Goal: Task Accomplishment & Management: Use online tool/utility

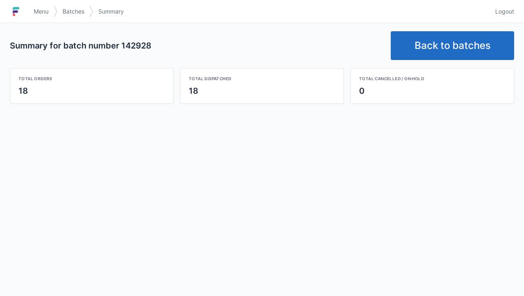
click at [433, 26] on div "Summary for batch number 142928 Back to batches Total orders 18 Total dispatche…" at bounding box center [262, 67] width 524 height 89
click at [443, 47] on link "Back to batches" at bounding box center [452, 45] width 123 height 29
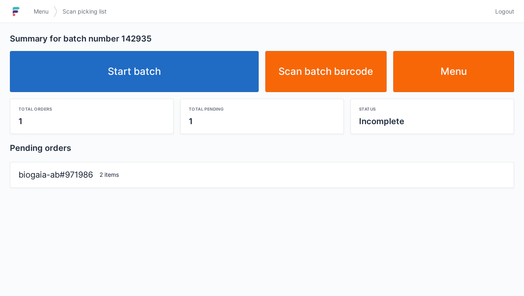
click at [160, 72] on link "Start batch" at bounding box center [134, 71] width 249 height 41
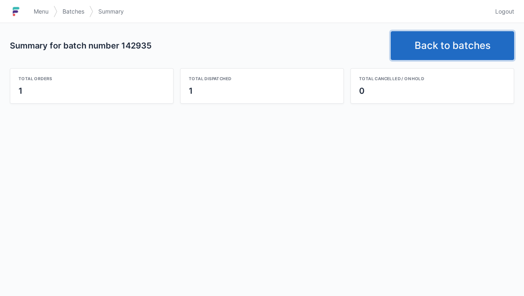
click at [435, 43] on link "Back to batches" at bounding box center [452, 45] width 123 height 29
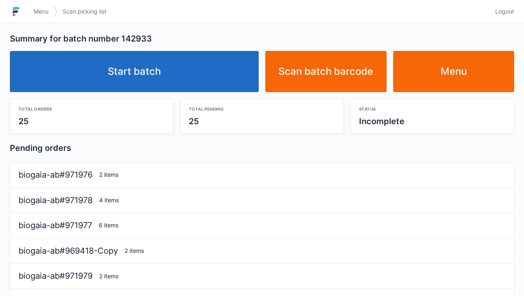
click at [148, 79] on link "Start batch" at bounding box center [134, 71] width 249 height 41
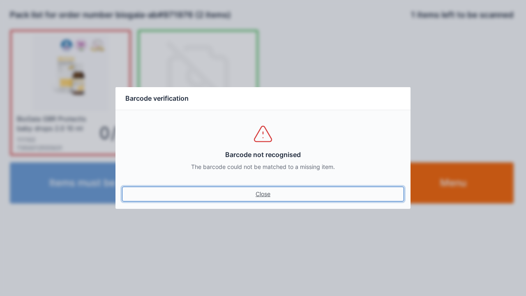
click at [243, 199] on link "Close" at bounding box center [263, 194] width 282 height 15
click at [261, 195] on link "Close" at bounding box center [263, 194] width 282 height 15
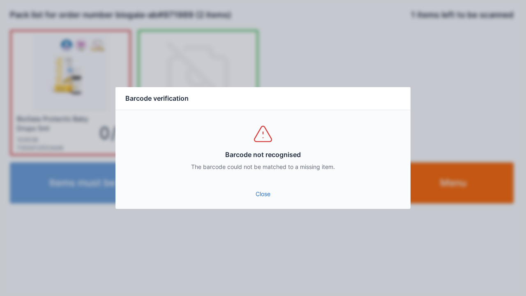
click at [250, 195] on link "Close" at bounding box center [263, 194] width 282 height 15
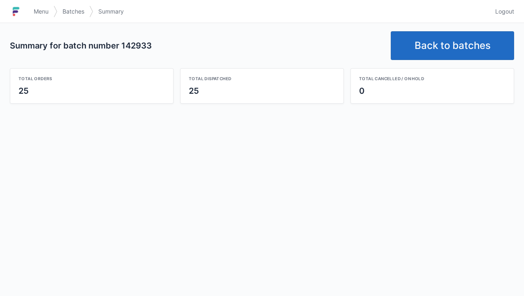
click at [437, 45] on link "Back to batches" at bounding box center [452, 45] width 123 height 29
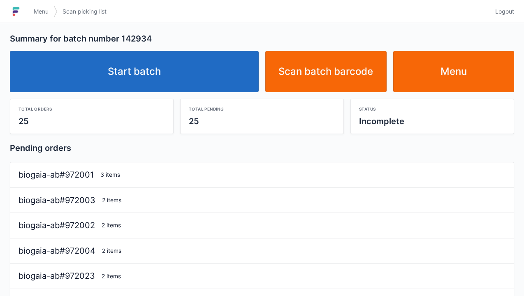
click at [156, 65] on link "Start batch" at bounding box center [134, 71] width 249 height 41
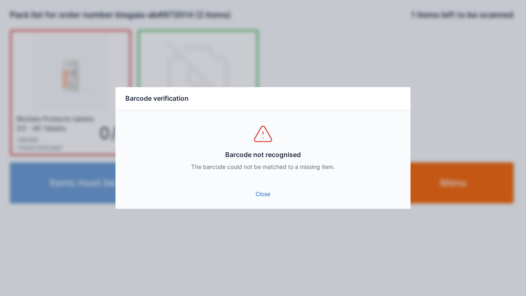
click at [258, 189] on link "Close" at bounding box center [263, 194] width 282 height 15
click at [260, 180] on div "Barcode not recognised The barcode could not be matched to a missing item." at bounding box center [263, 147] width 295 height 74
click at [263, 197] on link "Close" at bounding box center [263, 194] width 282 height 15
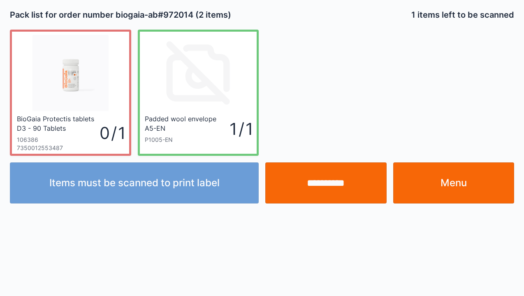
click at [333, 187] on input "**********" at bounding box center [325, 182] width 121 height 41
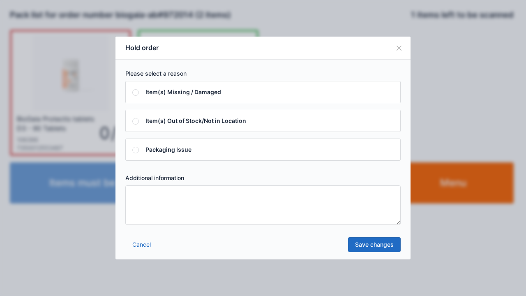
click at [146, 196] on textarea at bounding box center [262, 204] width 275 height 39
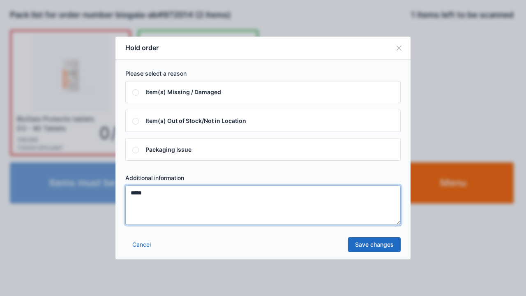
type textarea "*****"
click at [373, 244] on link "Save changes" at bounding box center [374, 244] width 53 height 15
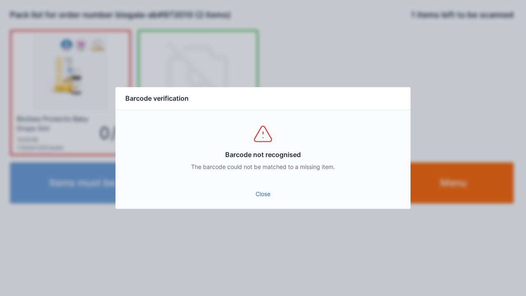
click at [269, 194] on link "Close" at bounding box center [263, 194] width 282 height 15
click at [263, 195] on link "Close" at bounding box center [263, 194] width 282 height 15
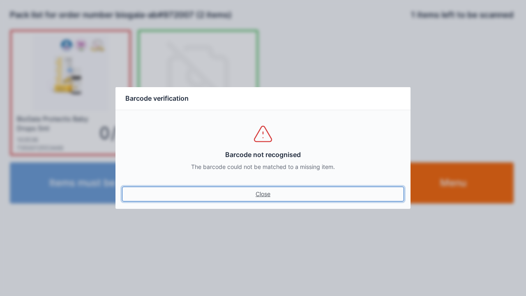
click at [259, 201] on link "Close" at bounding box center [263, 194] width 282 height 15
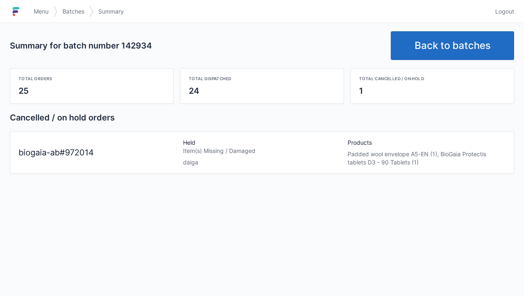
click at [30, 14] on link "Menu" at bounding box center [41, 11] width 25 height 15
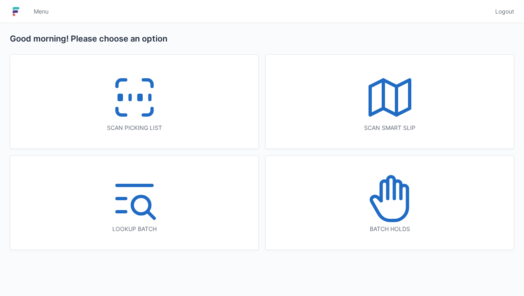
click at [387, 194] on icon at bounding box center [384, 191] width 7 height 20
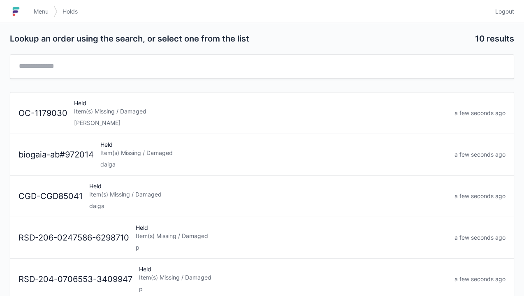
click at [123, 146] on div "Held Item(s) Missing / Damaged daiga" at bounding box center [274, 155] width 354 height 28
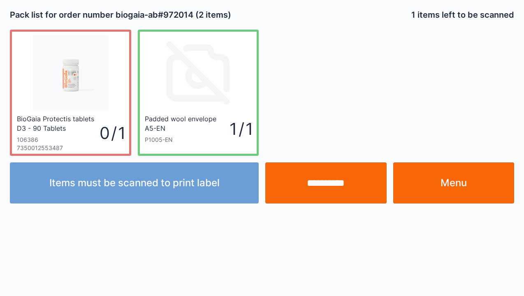
click at [451, 178] on link "Menu" at bounding box center [453, 182] width 121 height 41
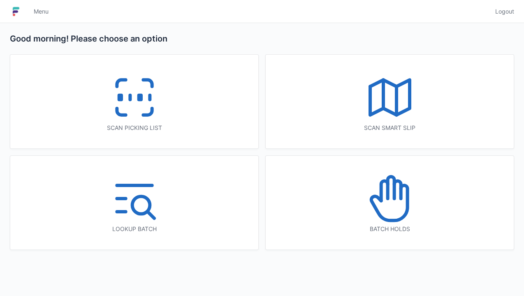
click at [397, 205] on icon at bounding box center [389, 198] width 53 height 53
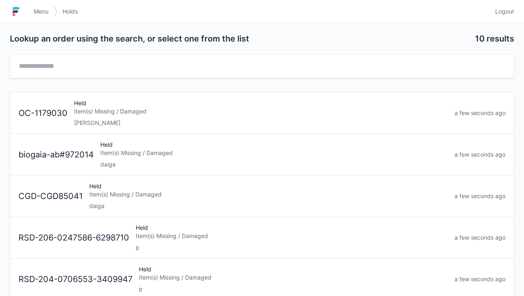
click at [100, 194] on div "Item(s) Missing / Damaged" at bounding box center [268, 194] width 359 height 8
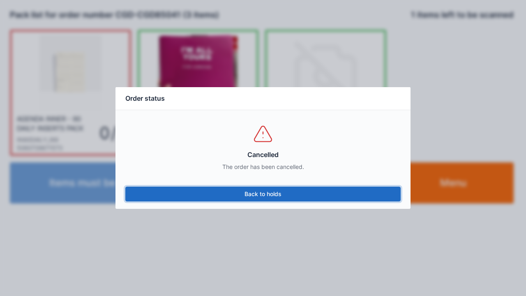
click at [282, 197] on link "Back to holds" at bounding box center [262, 194] width 275 height 15
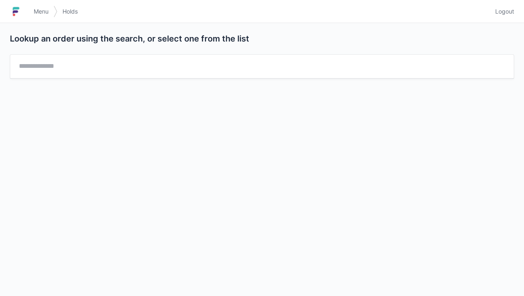
click at [32, 12] on link "Menu" at bounding box center [41, 11] width 25 height 15
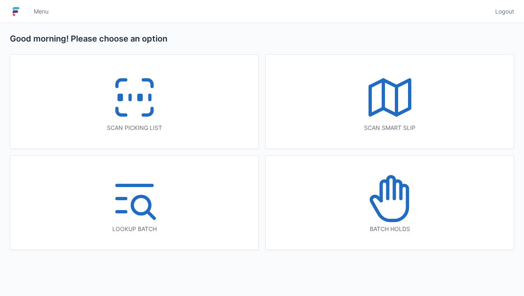
click at [391, 200] on icon at bounding box center [389, 198] width 53 height 53
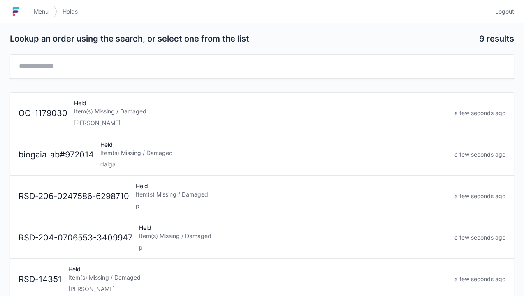
click at [36, 11] on span "Menu" at bounding box center [41, 11] width 15 height 8
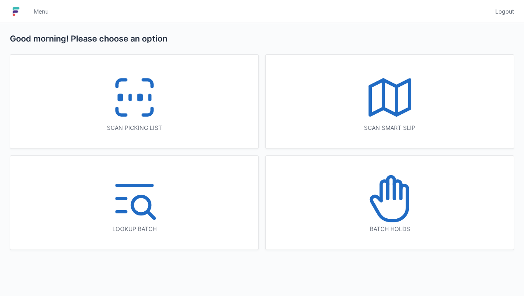
click at [127, 98] on icon at bounding box center [134, 97] width 53 height 53
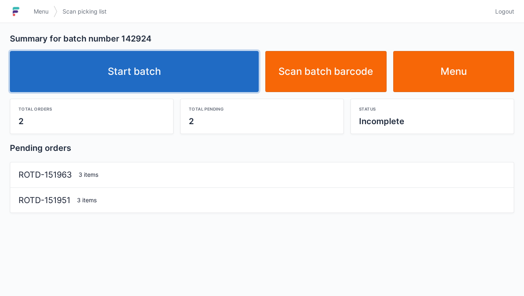
click at [137, 71] on link "Start batch" at bounding box center [134, 71] width 249 height 41
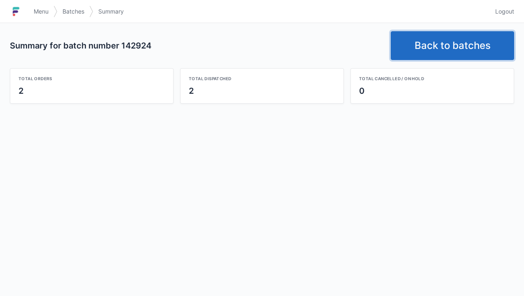
click at [445, 47] on link "Back to batches" at bounding box center [452, 45] width 123 height 29
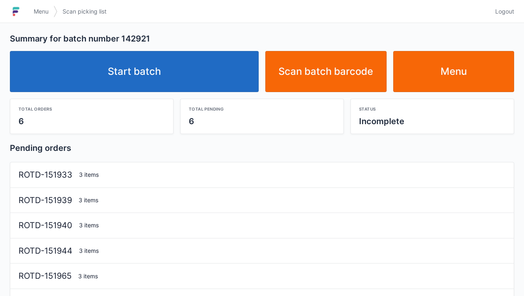
click at [143, 72] on link "Start batch" at bounding box center [134, 71] width 249 height 41
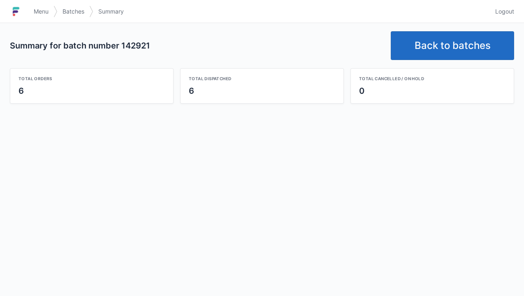
click at [428, 41] on link "Back to batches" at bounding box center [452, 45] width 123 height 29
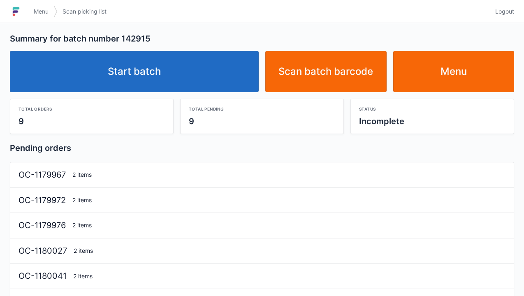
click at [151, 84] on link "Start batch" at bounding box center [134, 71] width 249 height 41
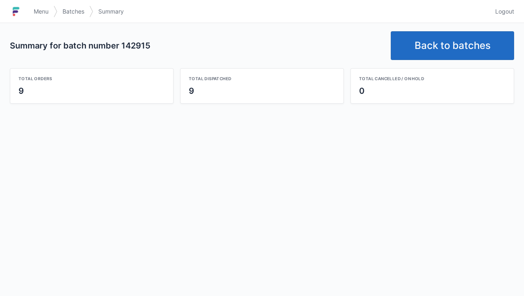
click at [22, 9] on img at bounding box center [16, 11] width 12 height 13
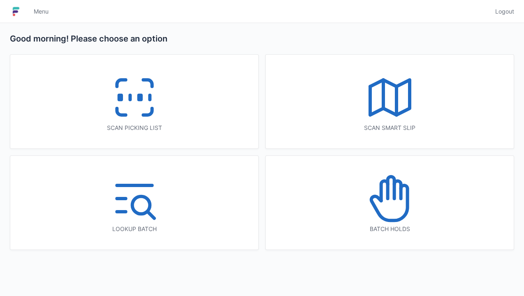
click at [382, 205] on icon at bounding box center [389, 198] width 53 height 53
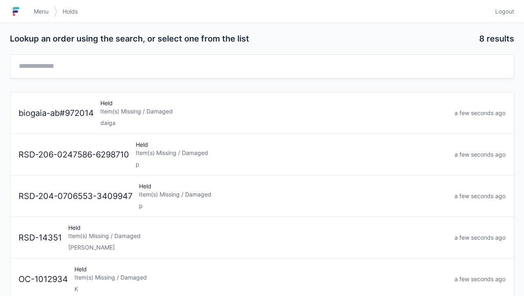
click at [110, 109] on div "Item(s) Missing / Damaged" at bounding box center [273, 111] width 347 height 8
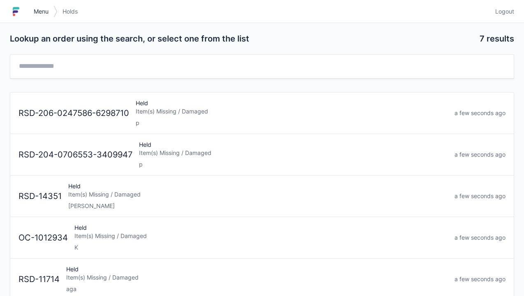
click at [34, 14] on span "Menu" at bounding box center [41, 11] width 15 height 8
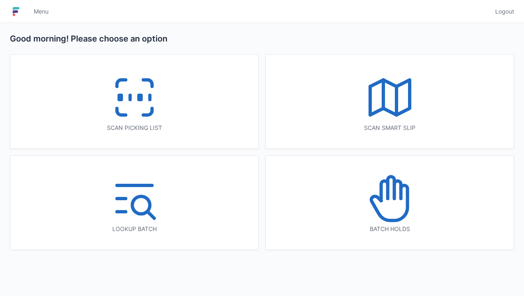
click at [220, 13] on div "Menu" at bounding box center [259, 12] width 461 height 20
click at [130, 98] on line at bounding box center [130, 97] width 0 height 5
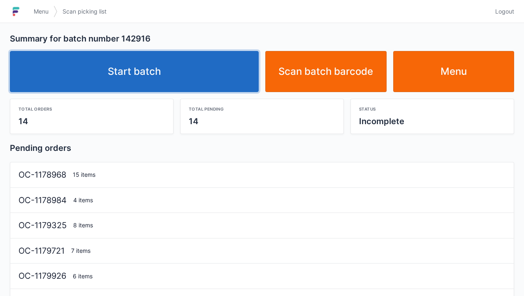
click at [136, 71] on link "Start batch" at bounding box center [134, 71] width 249 height 41
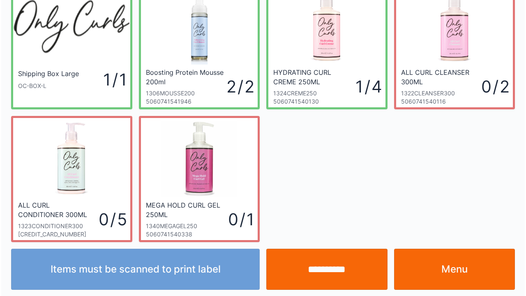
scroll to position [48, 0]
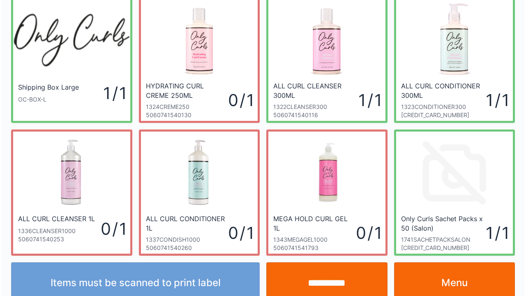
scroll to position [48, 0]
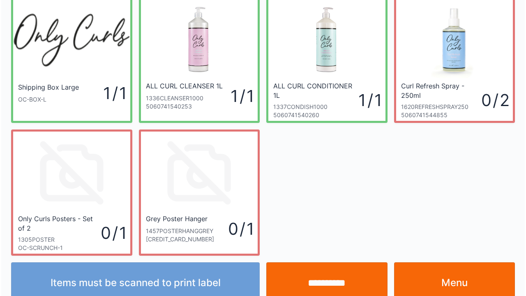
scroll to position [48, 0]
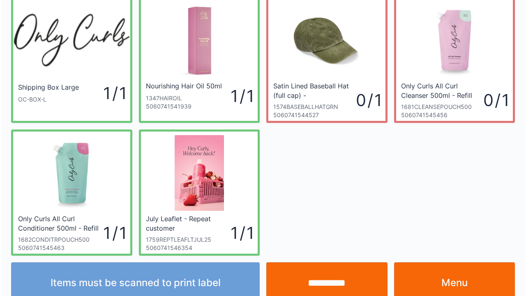
scroll to position [48, 0]
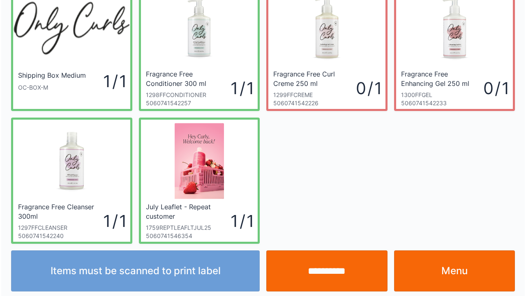
scroll to position [48, 0]
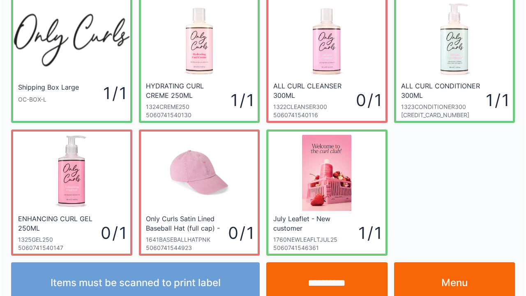
scroll to position [48, 0]
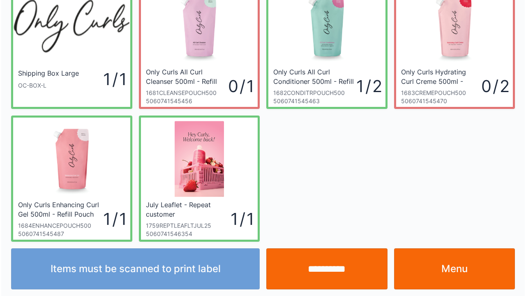
scroll to position [48, 0]
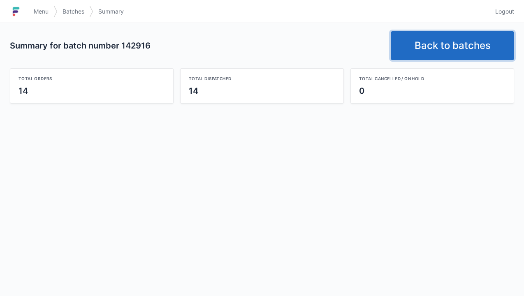
click at [428, 43] on link "Back to batches" at bounding box center [452, 45] width 123 height 29
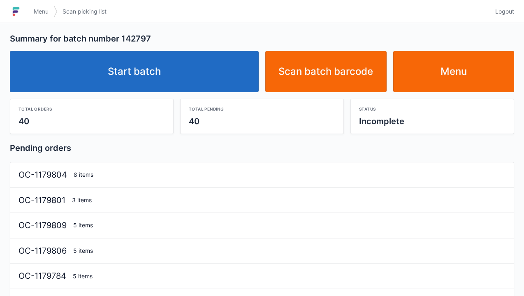
click at [134, 76] on link "Start batch" at bounding box center [134, 71] width 249 height 41
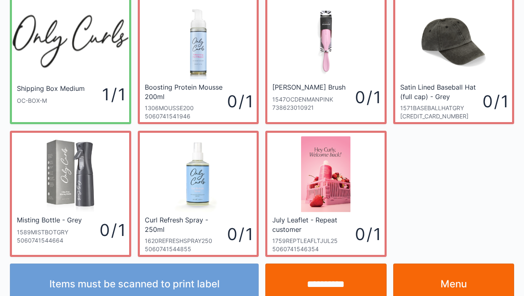
scroll to position [48, 0]
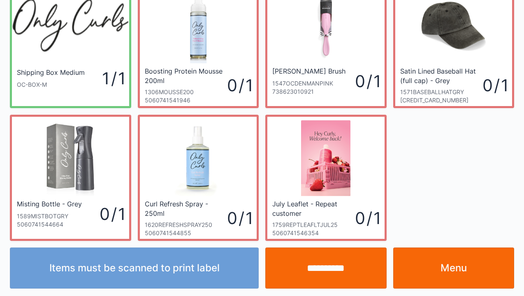
click at [437, 280] on link "Menu" at bounding box center [453, 268] width 121 height 41
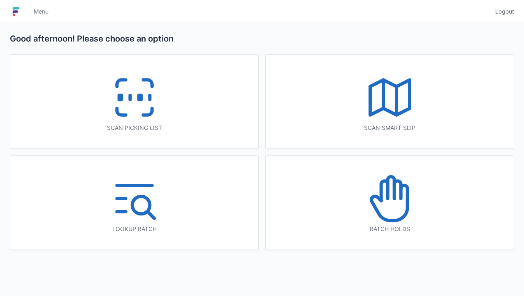
click at [130, 97] on line at bounding box center [130, 97] width 0 height 5
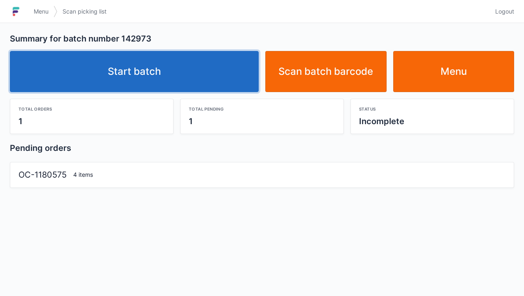
click at [168, 65] on link "Start batch" at bounding box center [134, 71] width 249 height 41
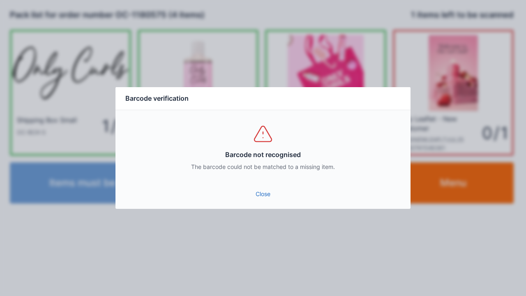
click at [264, 196] on link "Close" at bounding box center [263, 194] width 282 height 15
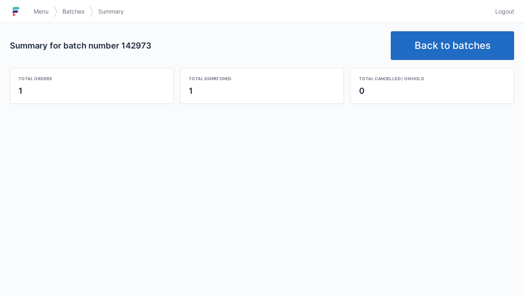
click at [441, 46] on link "Back to batches" at bounding box center [452, 45] width 123 height 29
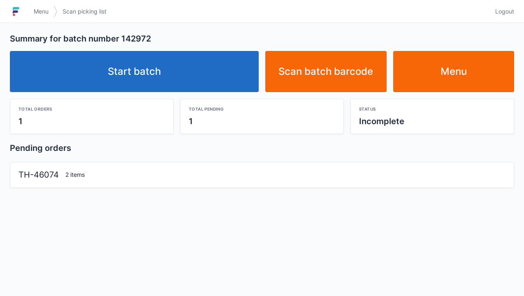
click at [155, 86] on link "Start batch" at bounding box center [134, 71] width 249 height 41
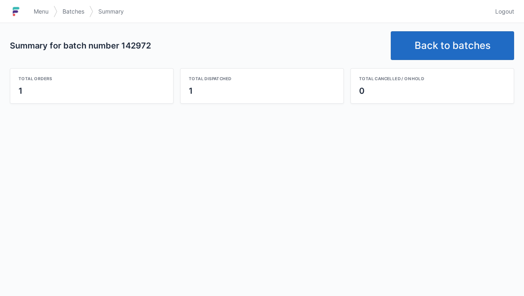
click at [440, 44] on link "Back to batches" at bounding box center [452, 45] width 123 height 29
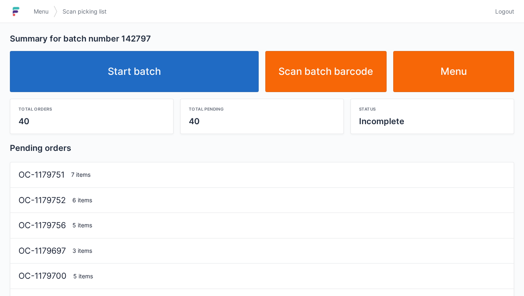
click at [155, 62] on link "Start batch" at bounding box center [134, 71] width 249 height 41
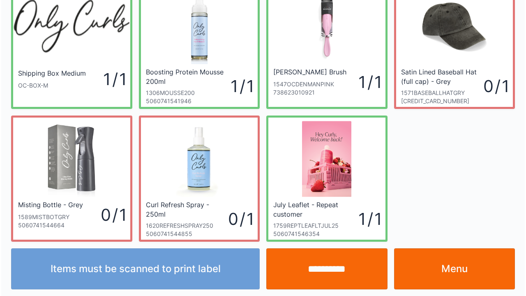
scroll to position [48, 0]
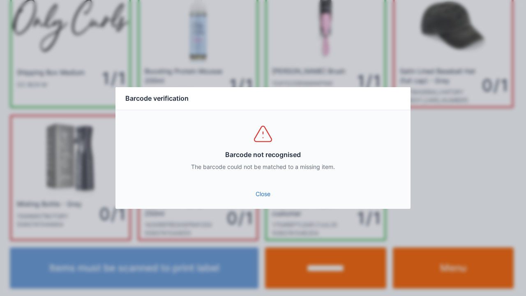
click at [256, 200] on link "Close" at bounding box center [263, 194] width 282 height 15
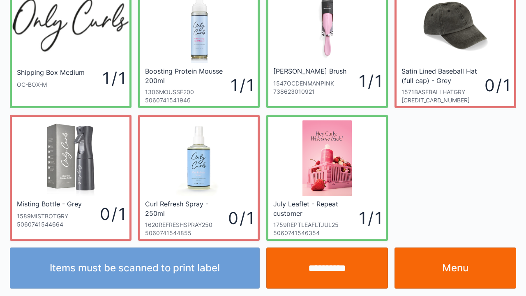
click at [260, 196] on div "Curl Refresh Spray - 250ml 1620REFRESHSPRAY250 5060741544855 0 / 1" at bounding box center [199, 178] width 128 height 126
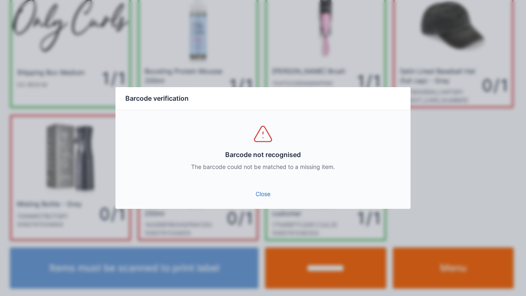
click at [264, 194] on link "Close" at bounding box center [263, 194] width 282 height 15
click at [262, 195] on link "Close" at bounding box center [263, 194] width 282 height 15
click at [256, 196] on link "Close" at bounding box center [263, 194] width 282 height 15
click at [263, 199] on link "Close" at bounding box center [263, 194] width 282 height 15
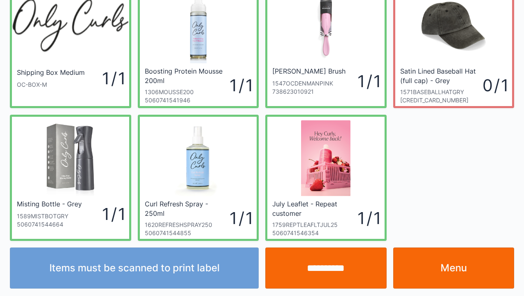
click at [325, 273] on input "**********" at bounding box center [325, 268] width 121 height 41
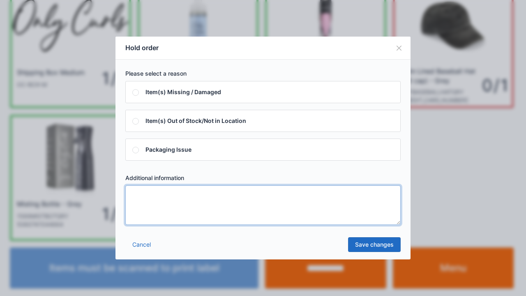
click at [155, 197] on textarea at bounding box center [262, 204] width 275 height 39
type textarea "*****"
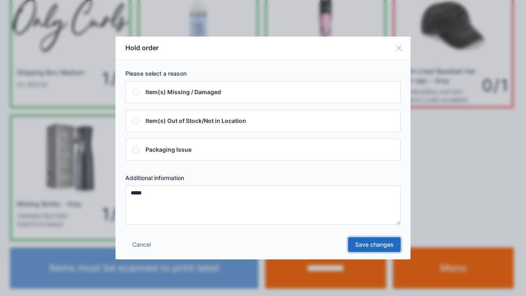
click at [372, 247] on link "Save changes" at bounding box center [374, 244] width 53 height 15
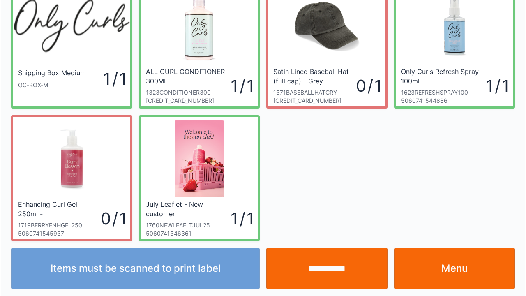
scroll to position [48, 0]
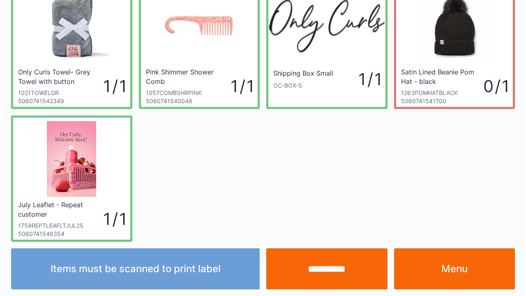
scroll to position [48, 0]
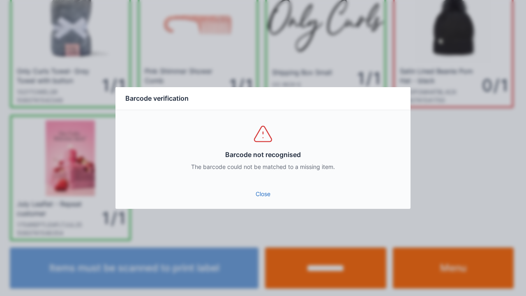
click at [266, 207] on div "Close" at bounding box center [263, 196] width 295 height 25
click at [267, 199] on link "Close" at bounding box center [263, 194] width 282 height 15
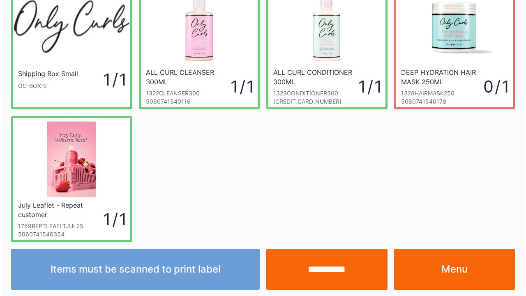
scroll to position [48, 0]
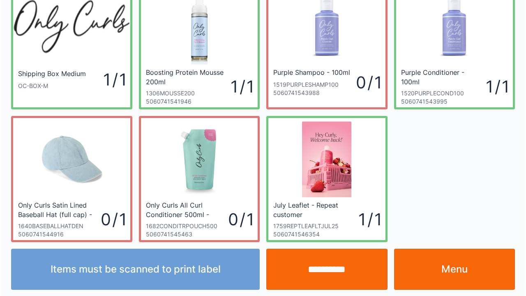
scroll to position [48, 0]
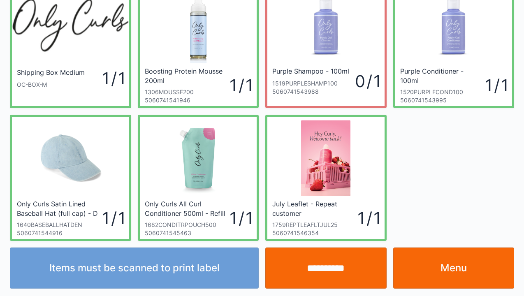
click at [322, 272] on input "**********" at bounding box center [325, 268] width 121 height 41
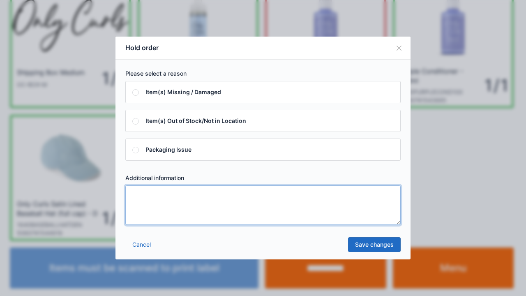
click at [141, 196] on textarea at bounding box center [262, 204] width 275 height 39
type textarea "*****"
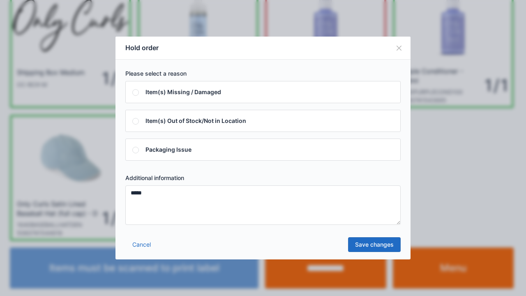
click at [370, 248] on link "Save changes" at bounding box center [374, 244] width 53 height 15
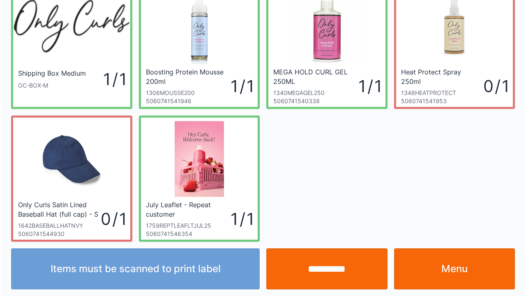
scroll to position [48, 0]
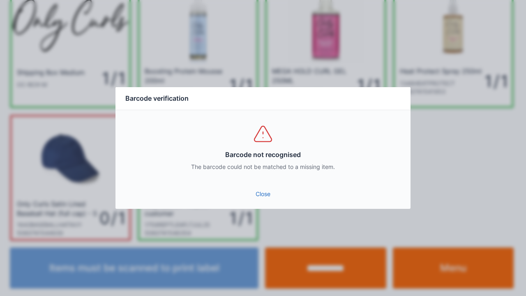
click at [258, 200] on link "Close" at bounding box center [263, 194] width 282 height 15
click at [259, 192] on link "Close" at bounding box center [263, 194] width 282 height 15
click at [257, 188] on link "Close" at bounding box center [263, 194] width 282 height 15
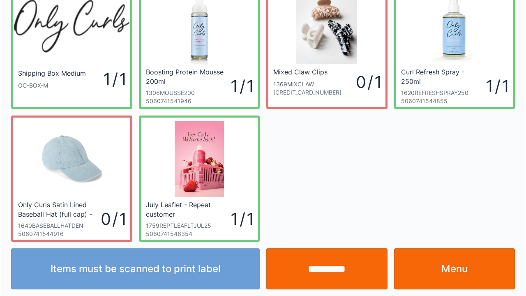
scroll to position [48, 0]
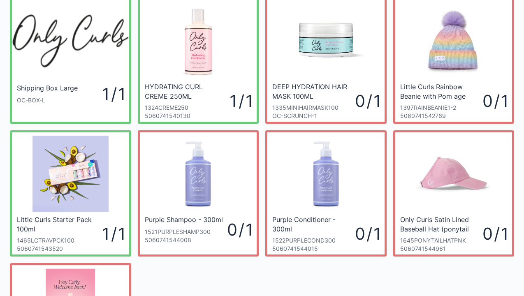
scroll to position [33, 0]
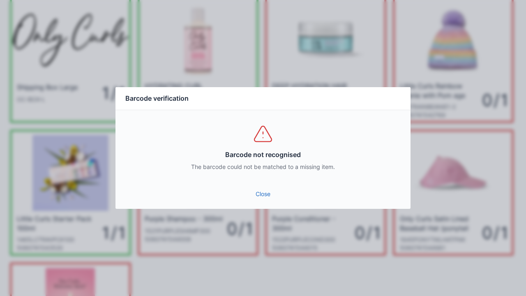
click at [263, 196] on link "Close" at bounding box center [263, 194] width 282 height 15
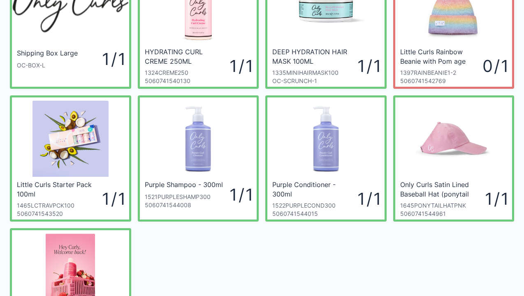
scroll to position [0, 0]
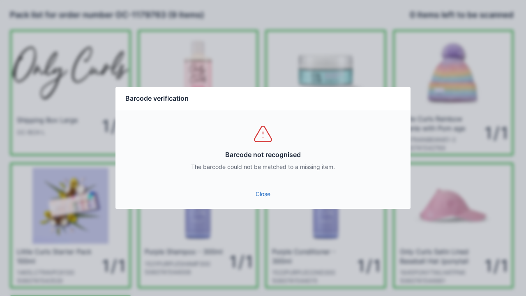
click at [260, 201] on link "Close" at bounding box center [263, 194] width 282 height 15
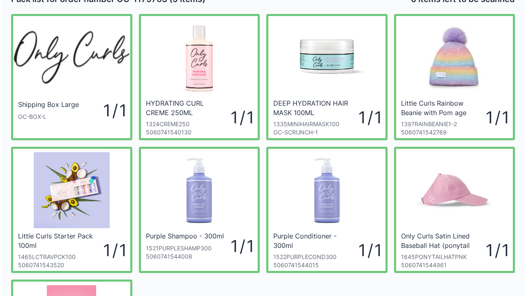
scroll to position [16, 0]
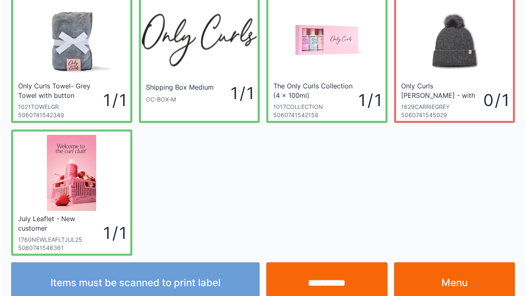
scroll to position [48, 0]
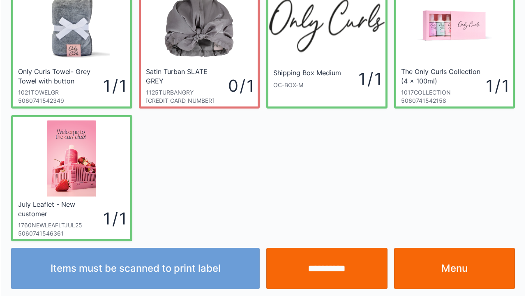
scroll to position [48, 0]
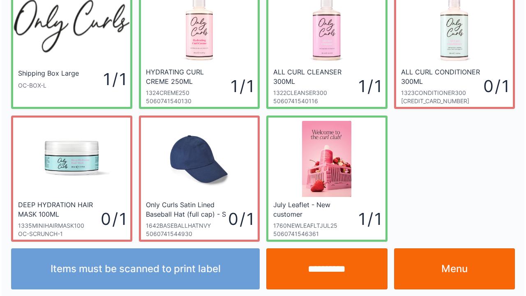
scroll to position [48, 0]
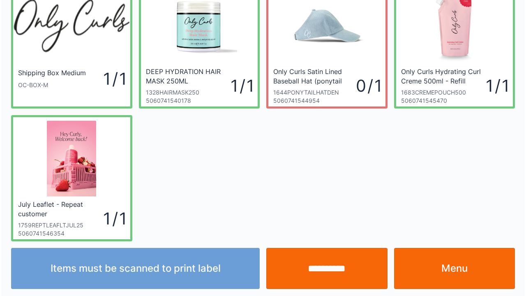
scroll to position [48, 0]
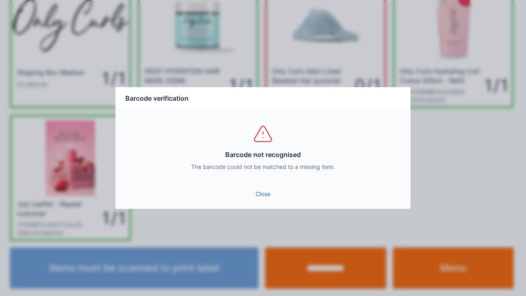
click at [268, 206] on div "Close" at bounding box center [263, 196] width 295 height 25
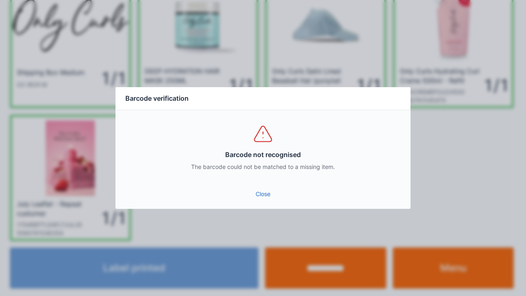
click at [258, 196] on link "Close" at bounding box center [263, 194] width 282 height 15
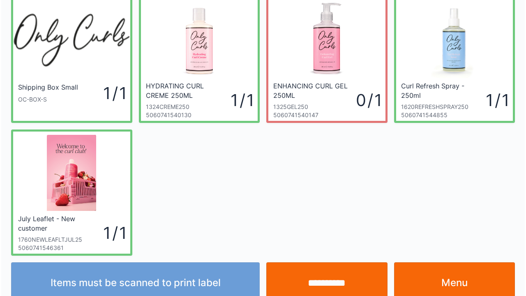
scroll to position [48, 0]
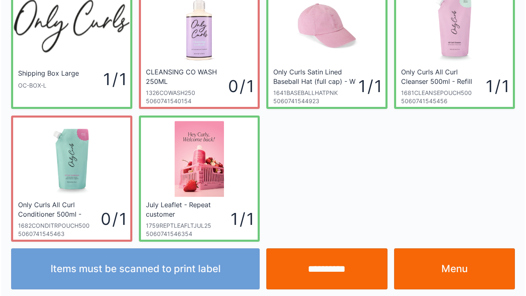
scroll to position [48, 0]
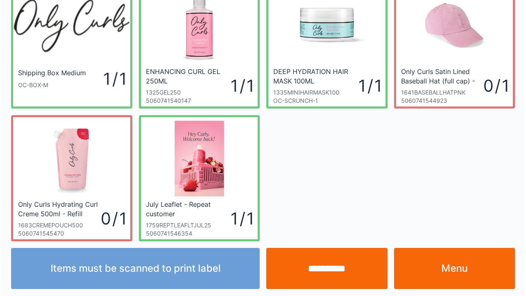
scroll to position [48, 0]
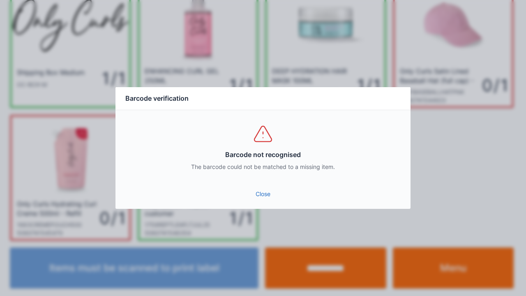
click at [266, 196] on link "Close" at bounding box center [263, 194] width 282 height 15
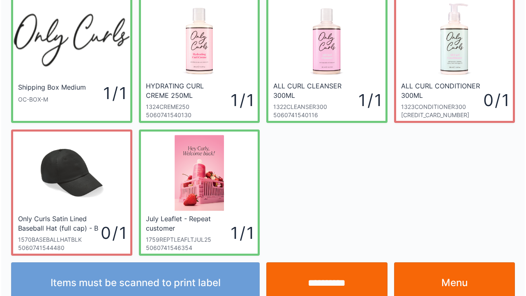
scroll to position [48, 0]
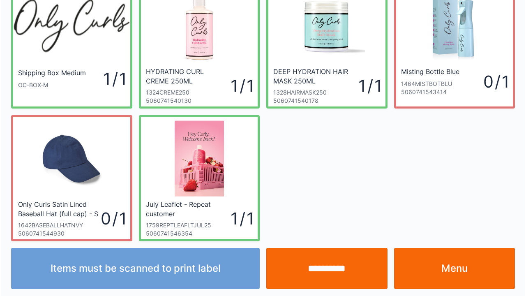
scroll to position [48, 0]
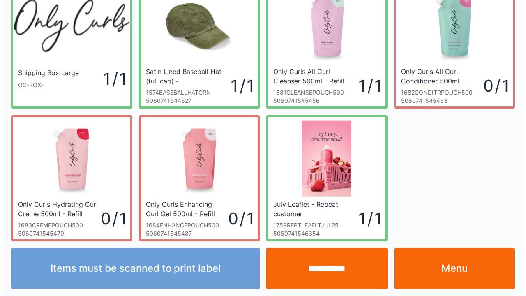
scroll to position [48, 0]
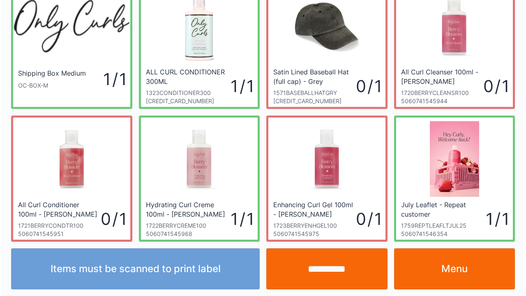
scroll to position [48, 0]
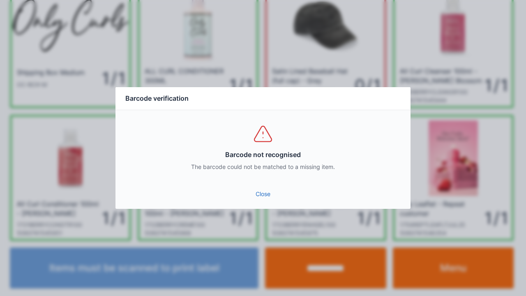
click at [274, 192] on link "Close" at bounding box center [263, 194] width 282 height 15
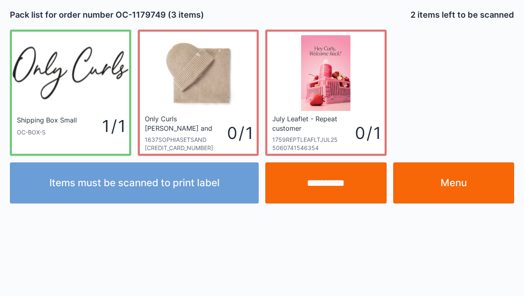
click at [455, 175] on link "Menu" at bounding box center [453, 182] width 121 height 41
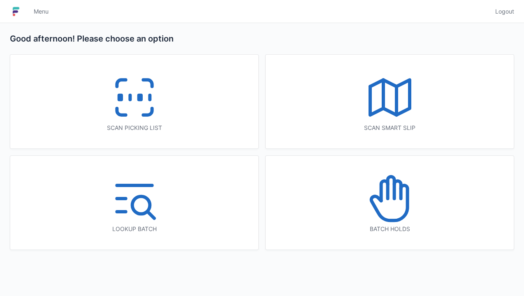
click at [127, 94] on icon at bounding box center [134, 97] width 53 height 53
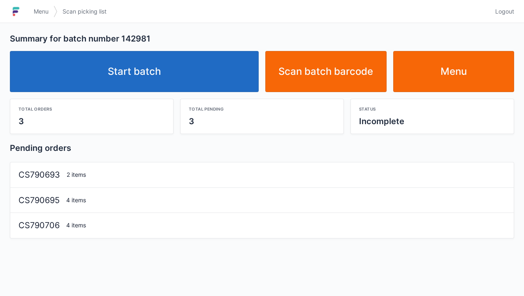
click at [147, 62] on link "Start batch" at bounding box center [134, 71] width 249 height 41
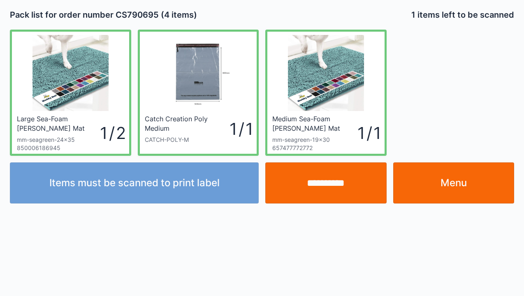
click at [322, 189] on input "**********" at bounding box center [325, 182] width 121 height 41
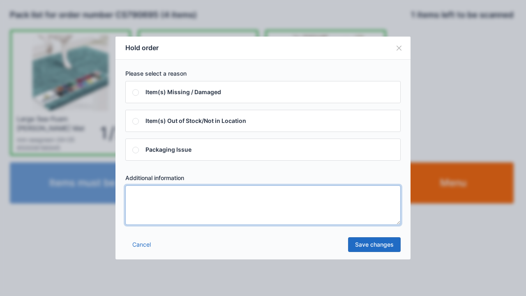
click at [134, 195] on textarea at bounding box center [262, 204] width 275 height 39
type textarea "*****"
click at [374, 248] on link "Save changes" at bounding box center [374, 244] width 53 height 15
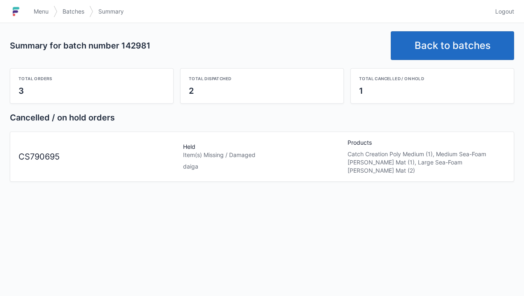
click at [453, 45] on link "Back to batches" at bounding box center [452, 45] width 123 height 29
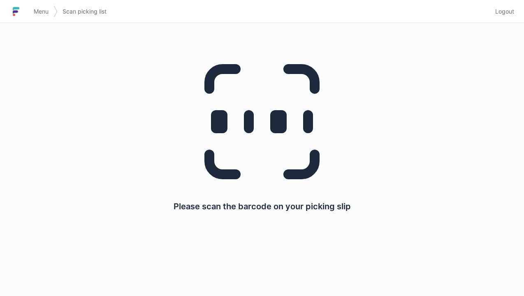
click at [33, 17] on link "Menu" at bounding box center [41, 11] width 25 height 15
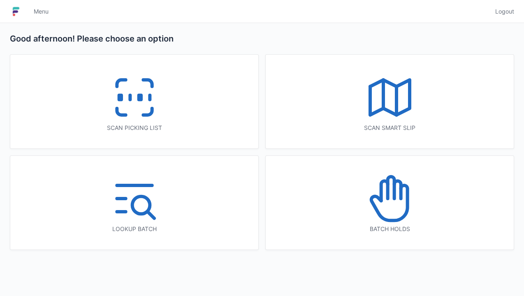
click at [122, 93] on icon at bounding box center [134, 97] width 53 height 53
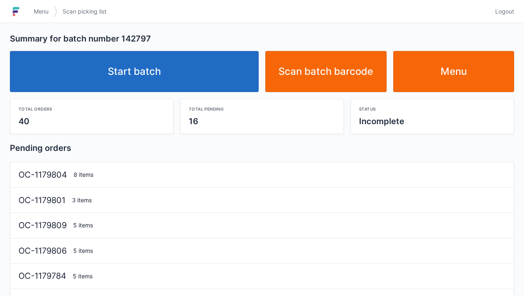
click at [165, 66] on link "Start batch" at bounding box center [134, 71] width 249 height 41
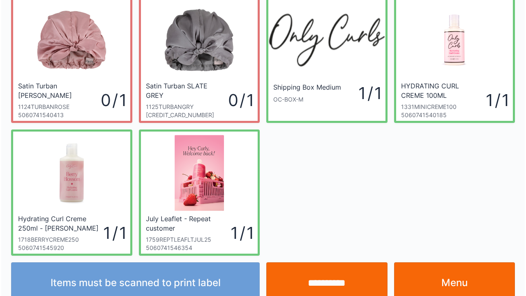
scroll to position [48, 0]
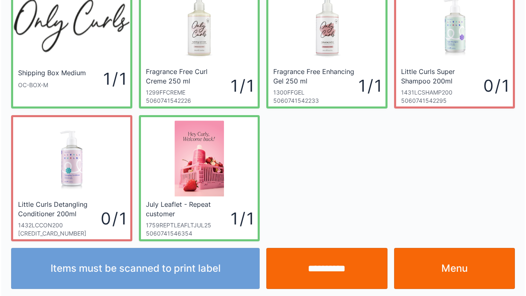
scroll to position [48, 0]
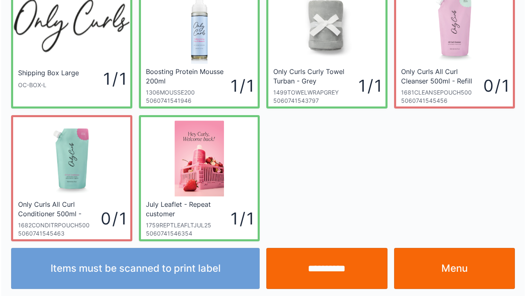
scroll to position [48, 0]
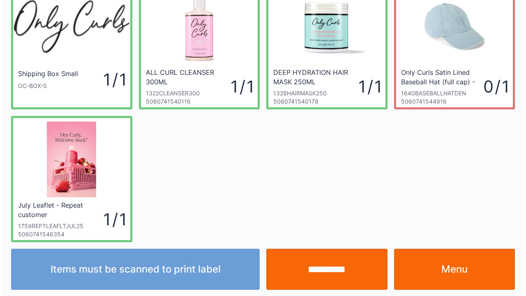
scroll to position [48, 0]
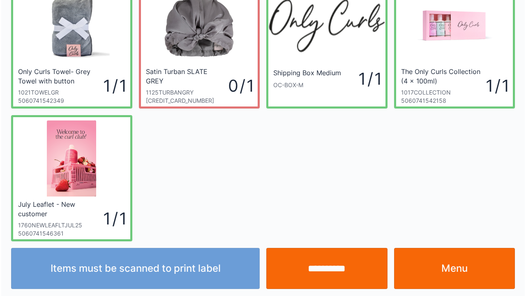
scroll to position [48, 0]
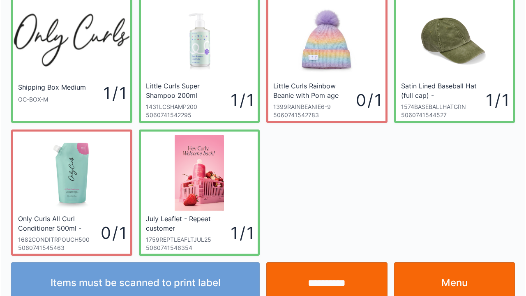
scroll to position [48, 0]
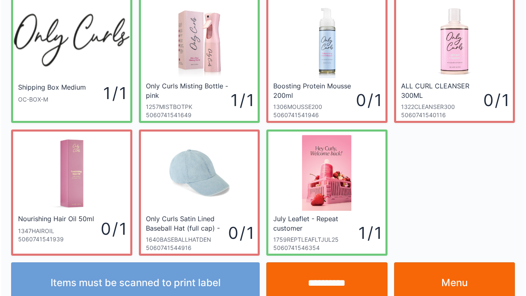
scroll to position [48, 0]
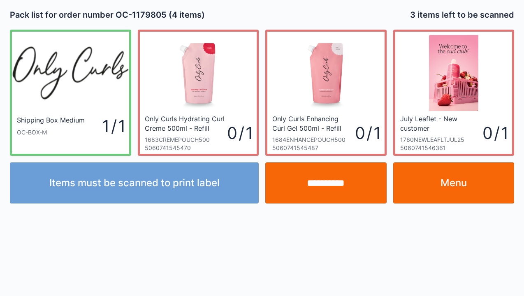
click at [453, 183] on link "Menu" at bounding box center [453, 182] width 121 height 41
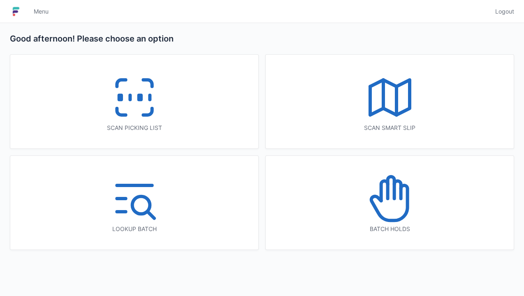
click at [394, 195] on icon at bounding box center [390, 188] width 7 height 22
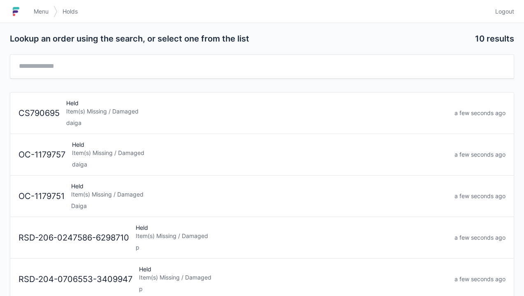
click at [99, 115] on div "Held Item(s) Missing / Damaged daiga" at bounding box center [257, 113] width 388 height 28
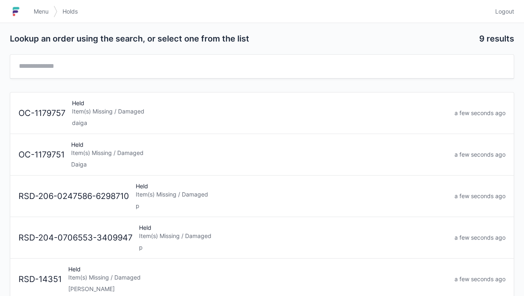
click at [74, 162] on div "Daiga" at bounding box center [259, 164] width 377 height 8
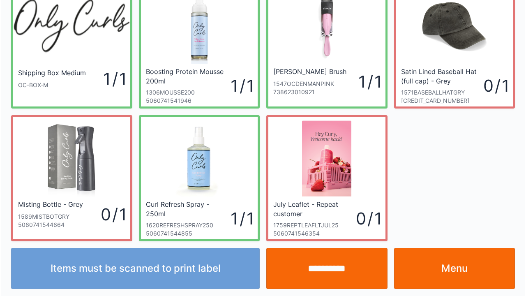
scroll to position [48, 0]
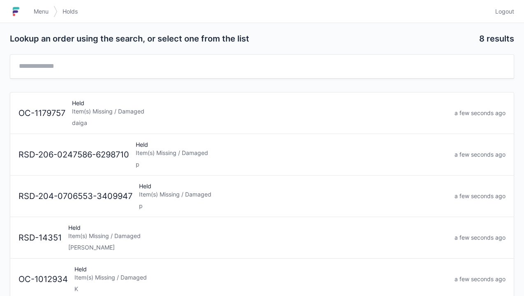
click at [96, 109] on div "Item(s) Missing / Damaged" at bounding box center [260, 111] width 376 height 8
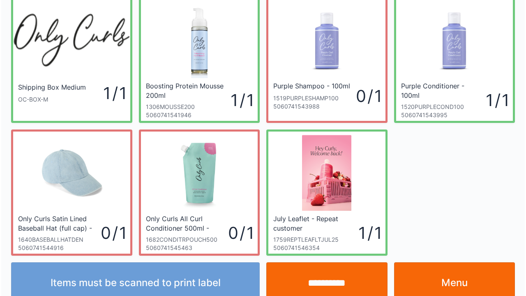
scroll to position [48, 0]
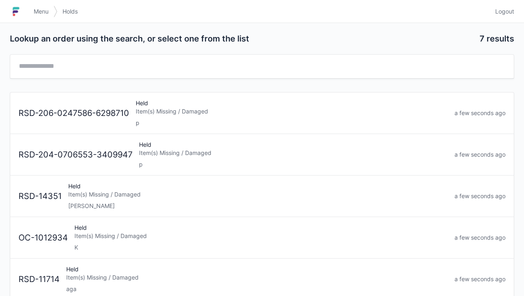
click at [42, 8] on span "Menu" at bounding box center [41, 11] width 15 height 8
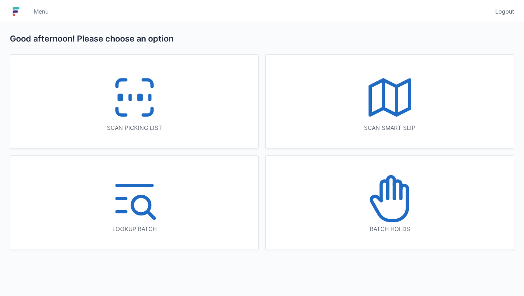
click at [127, 98] on icon at bounding box center [134, 97] width 53 height 53
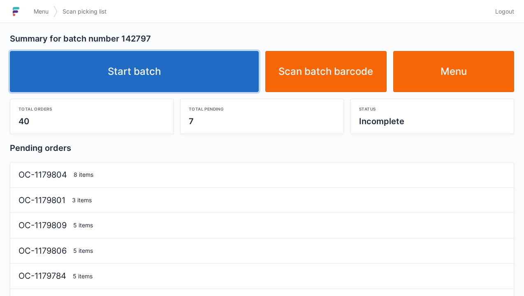
click at [130, 63] on link "Start batch" at bounding box center [134, 71] width 249 height 41
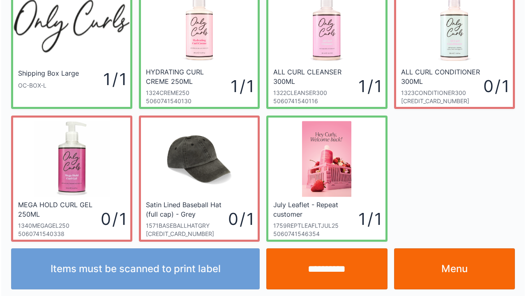
scroll to position [48, 0]
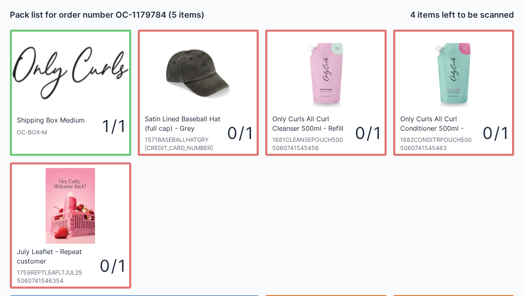
scroll to position [48, 0]
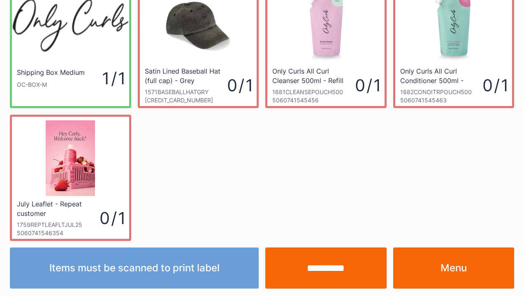
click at [436, 267] on link "Menu" at bounding box center [453, 268] width 121 height 41
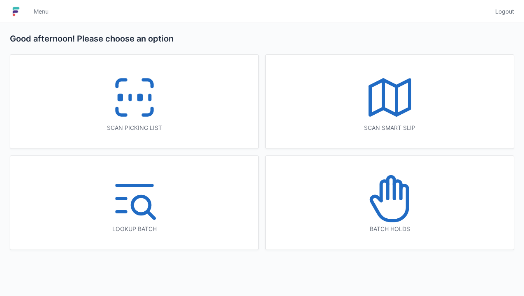
click at [404, 200] on icon at bounding box center [389, 198] width 53 height 53
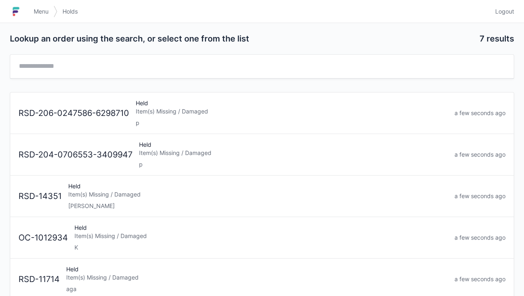
click at [37, 13] on span "Menu" at bounding box center [41, 11] width 15 height 8
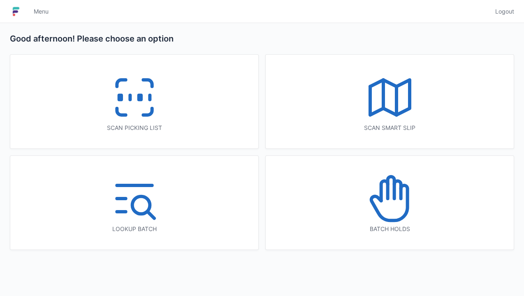
click at [125, 96] on icon at bounding box center [134, 97] width 53 height 53
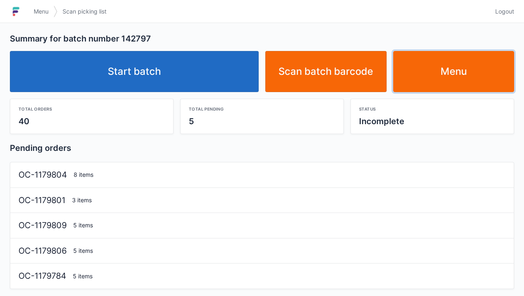
click at [434, 74] on link "Menu" at bounding box center [453, 71] width 121 height 41
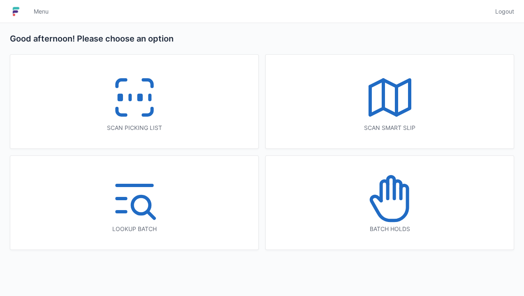
click at [218, 88] on div "Scan picking list" at bounding box center [134, 102] width 248 height 94
